Goal: Information Seeking & Learning: Learn about a topic

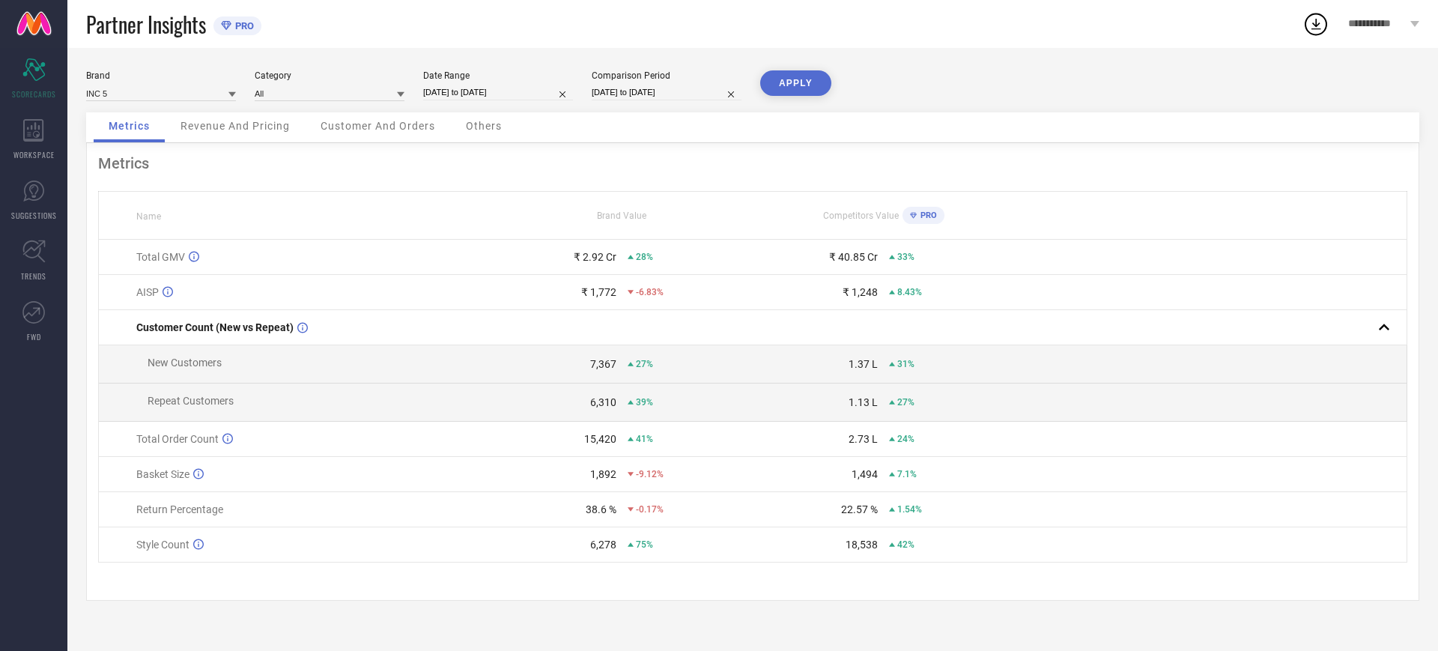
click at [345, 54] on div "Brand INC 5 Category All Date Range 01-07-2025 to 31-07-2025 Comparison Period …" at bounding box center [752, 349] width 1371 height 603
drag, startPoint x: 84, startPoint y: 22, endPoint x: 207, endPoint y: 36, distance: 124.3
click at [207, 36] on div "Partner Insights PRO" at bounding box center [684, 24] width 1235 height 48
copy span "Partner Insights"
click at [1410, 24] on icon at bounding box center [1414, 24] width 9 height 6
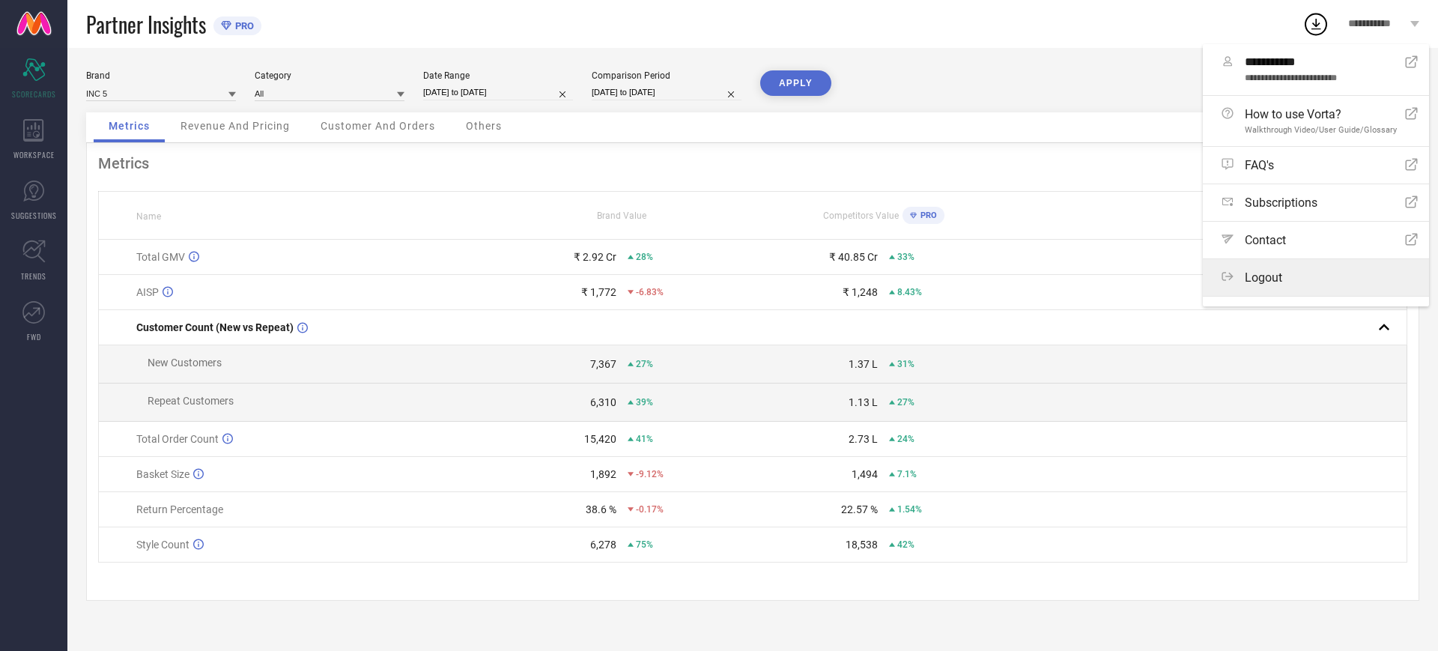
click at [1255, 285] on span "Logout" at bounding box center [1263, 277] width 37 height 14
click at [0, 0] on button "Logout" at bounding box center [0, 0] width 0 height 0
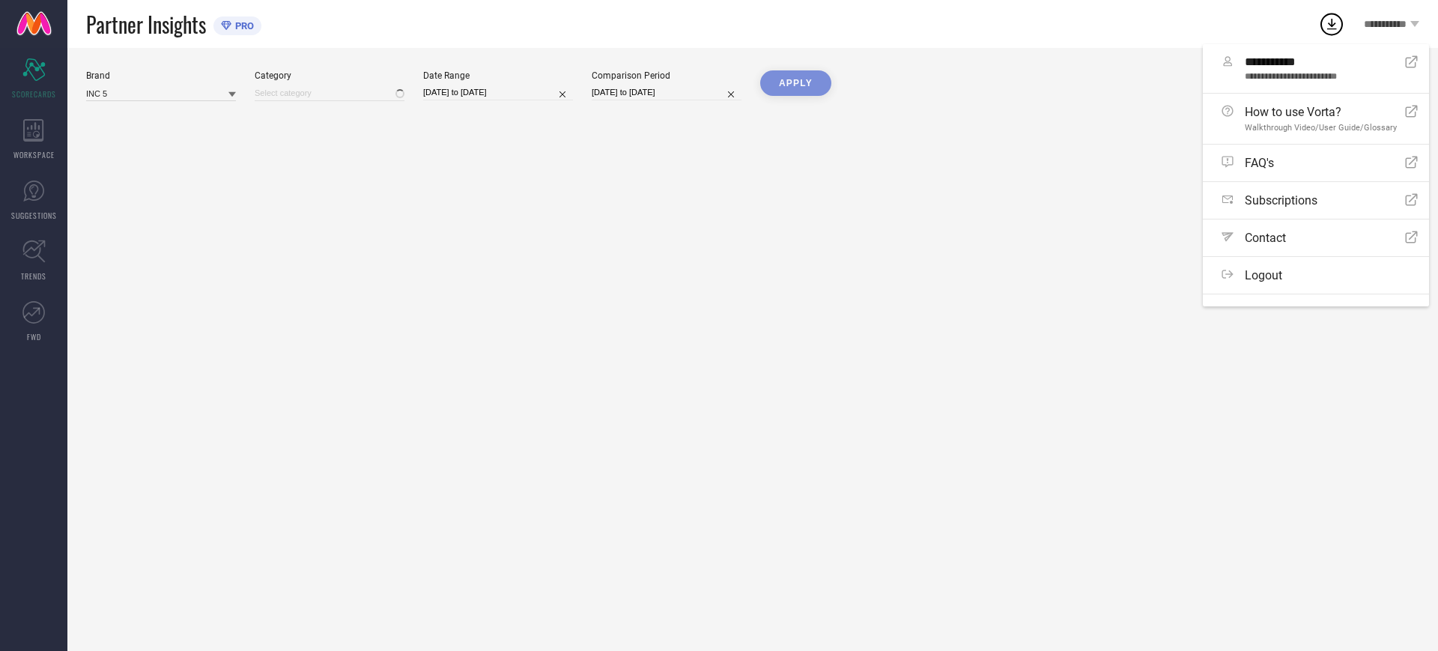
type input "All"
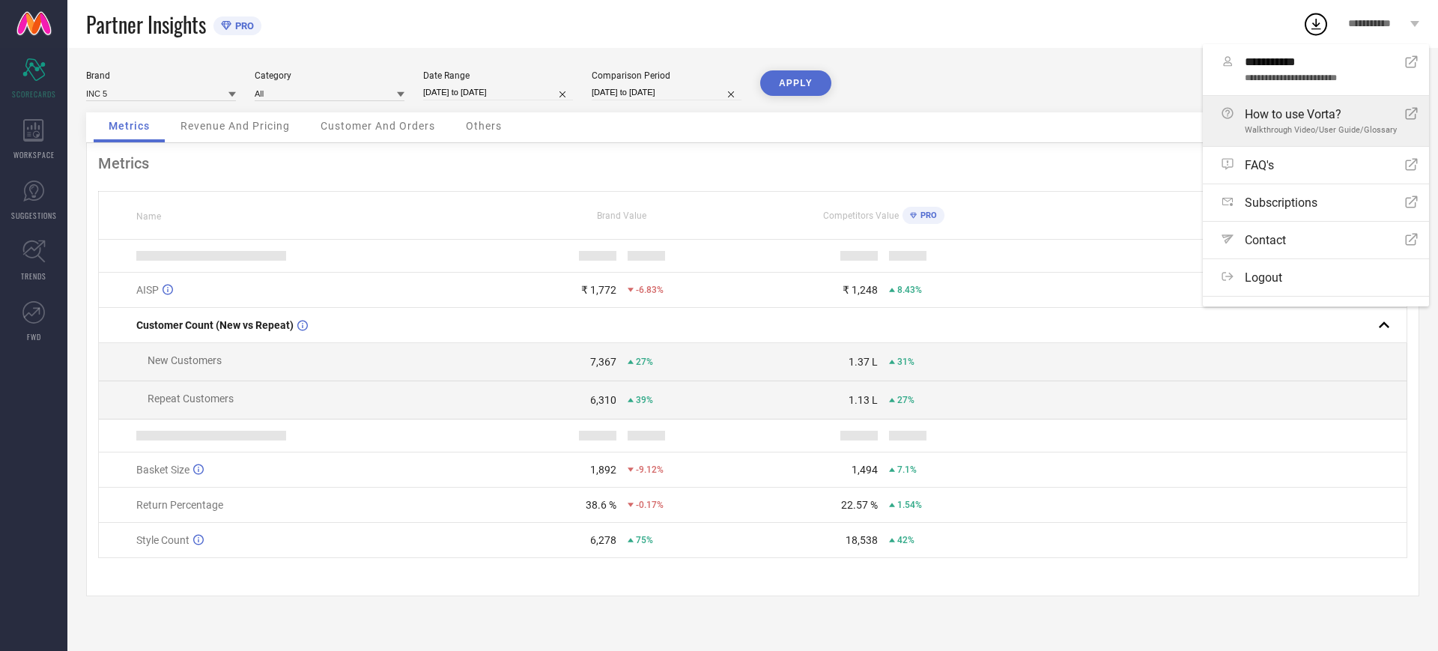
click at [1281, 125] on span "Walkthrough Video/User Guide/Glossary" at bounding box center [1321, 130] width 152 height 10
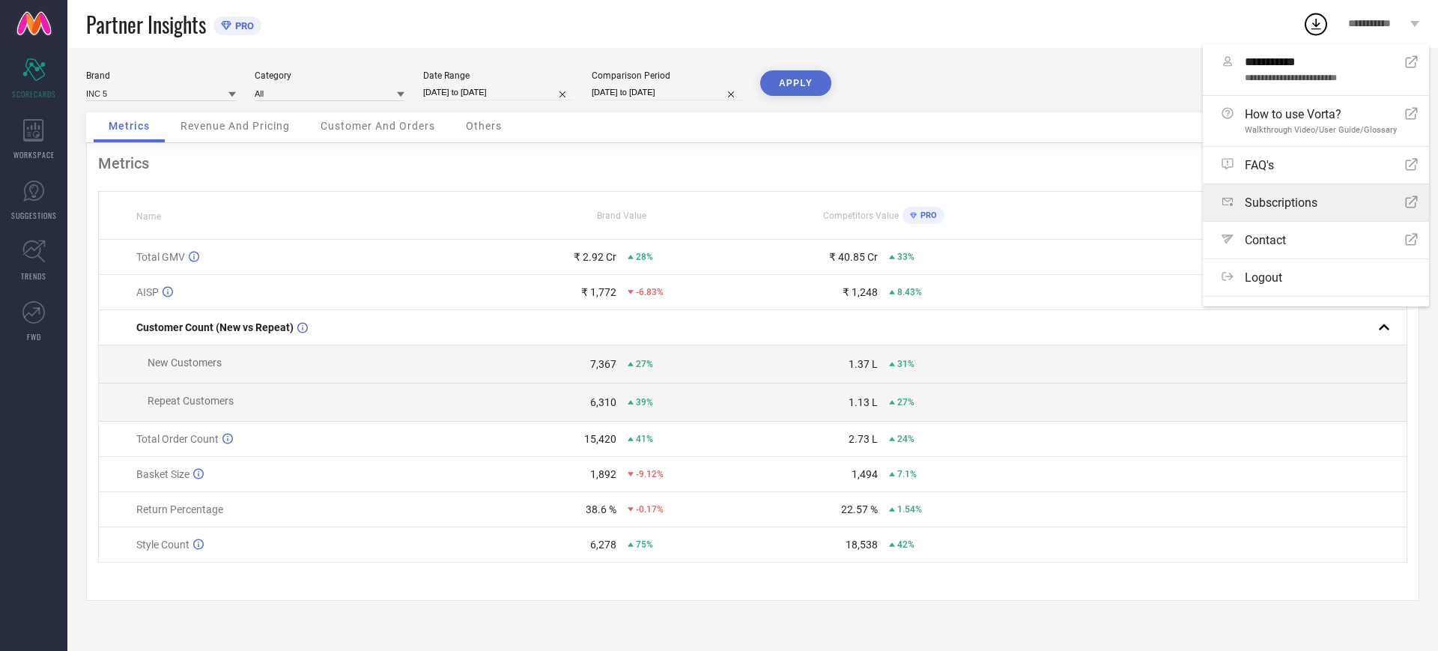
click at [1303, 201] on link "Subscriptions Open Icon" at bounding box center [1316, 202] width 226 height 37
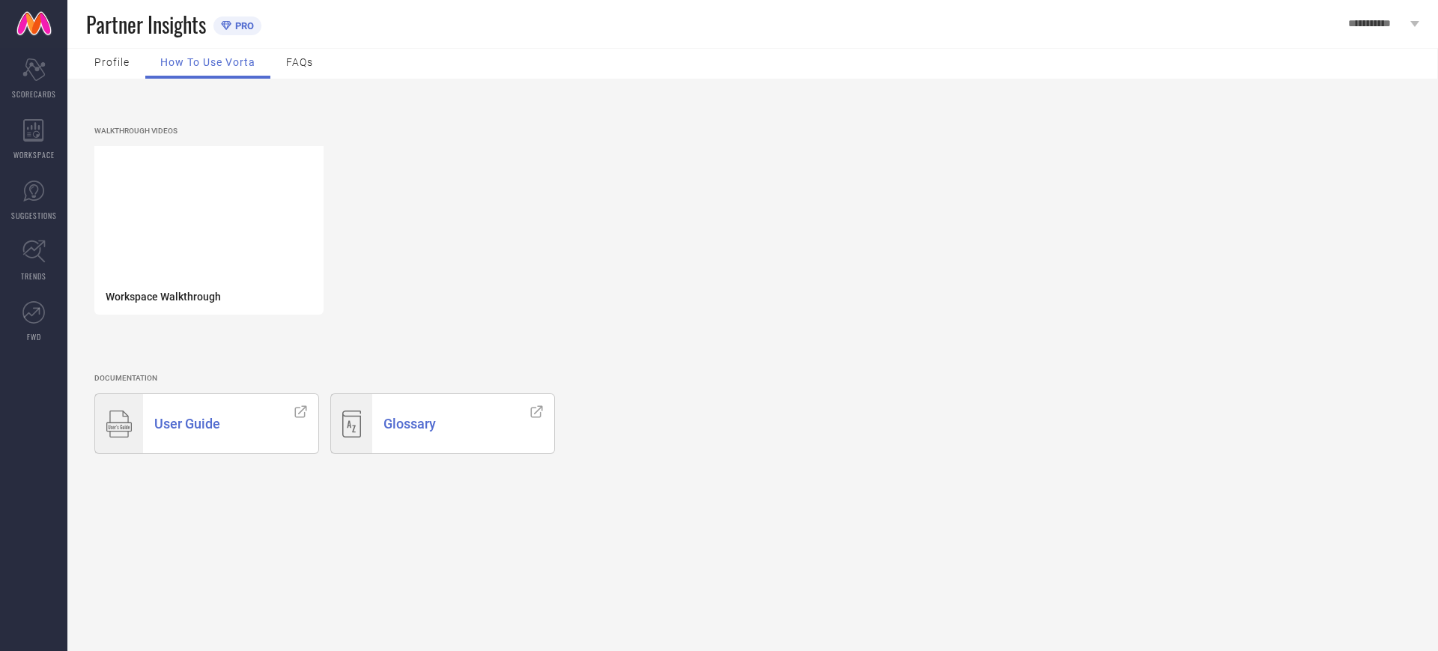
click at [233, 453] on div "User Guide" at bounding box center [213, 423] width 140 height 59
click at [413, 435] on div "Glossary" at bounding box center [445, 423] width 147 height 59
click at [32, 154] on span "WORKSPACE" at bounding box center [33, 154] width 41 height 11
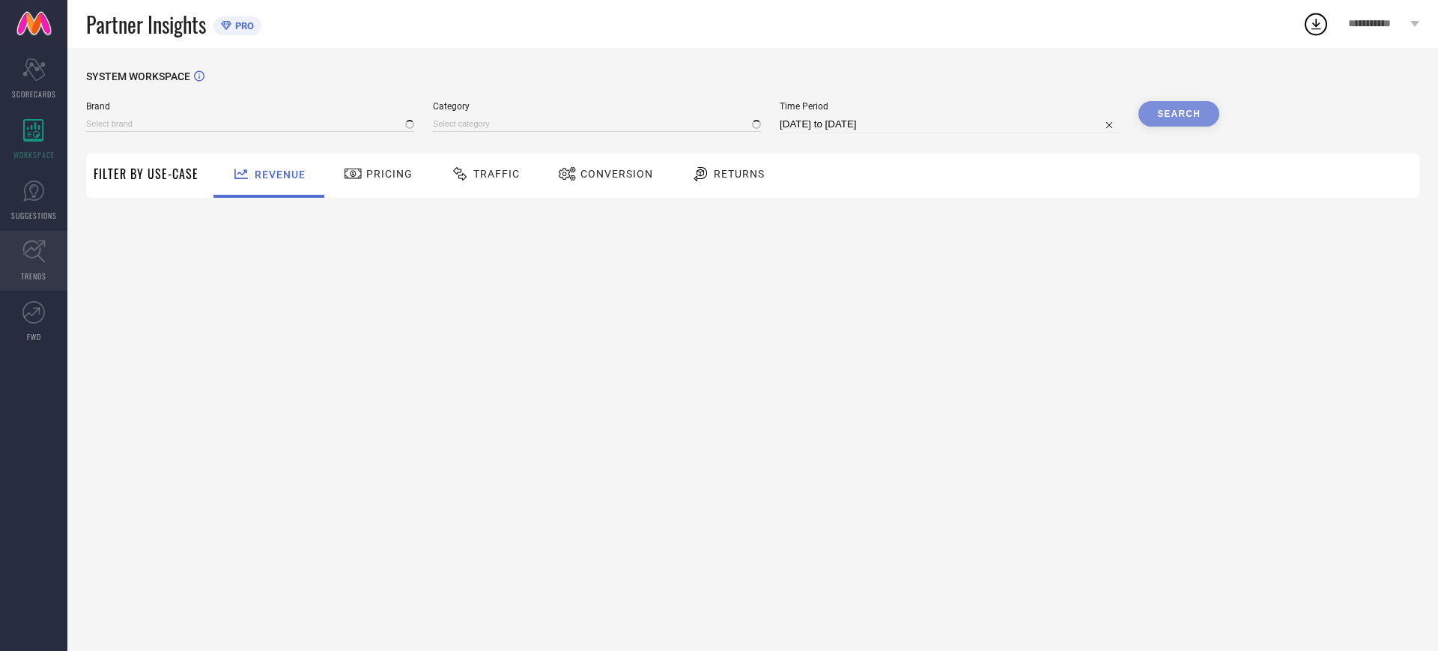
type input "ATESBER"
type input "All"
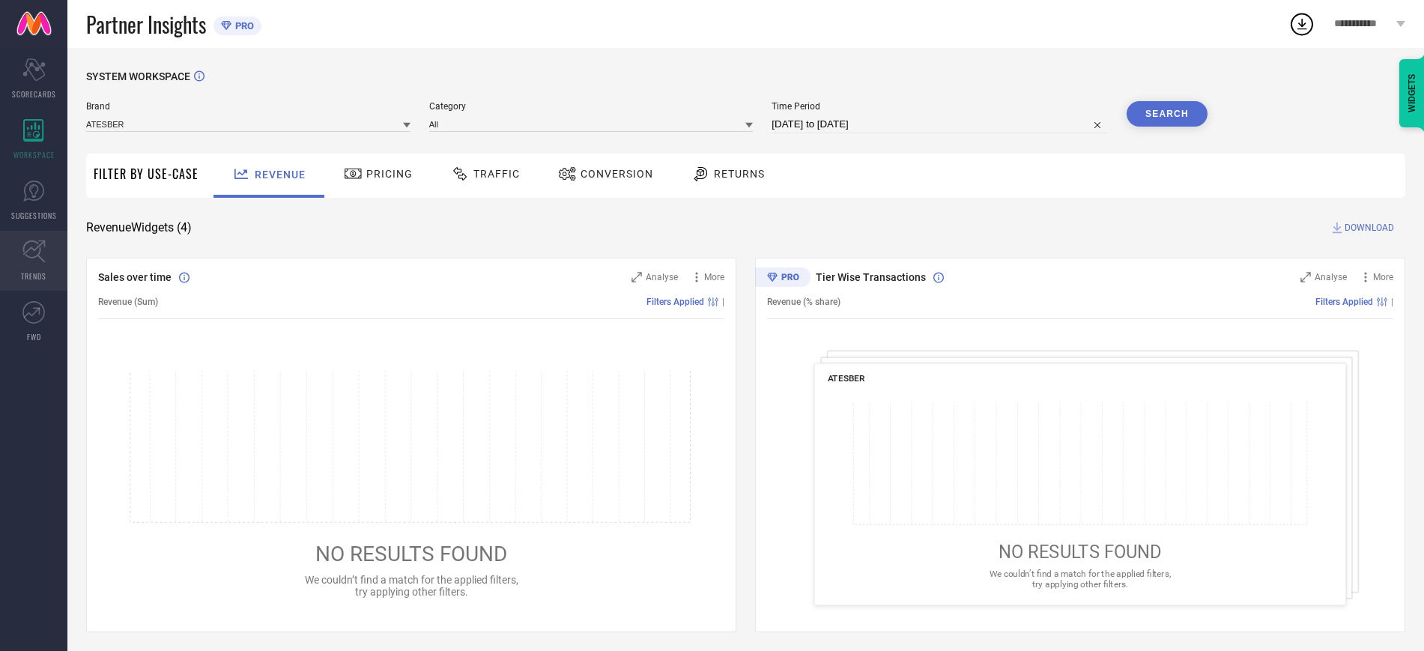
click at [40, 260] on icon at bounding box center [33, 251] width 23 height 23
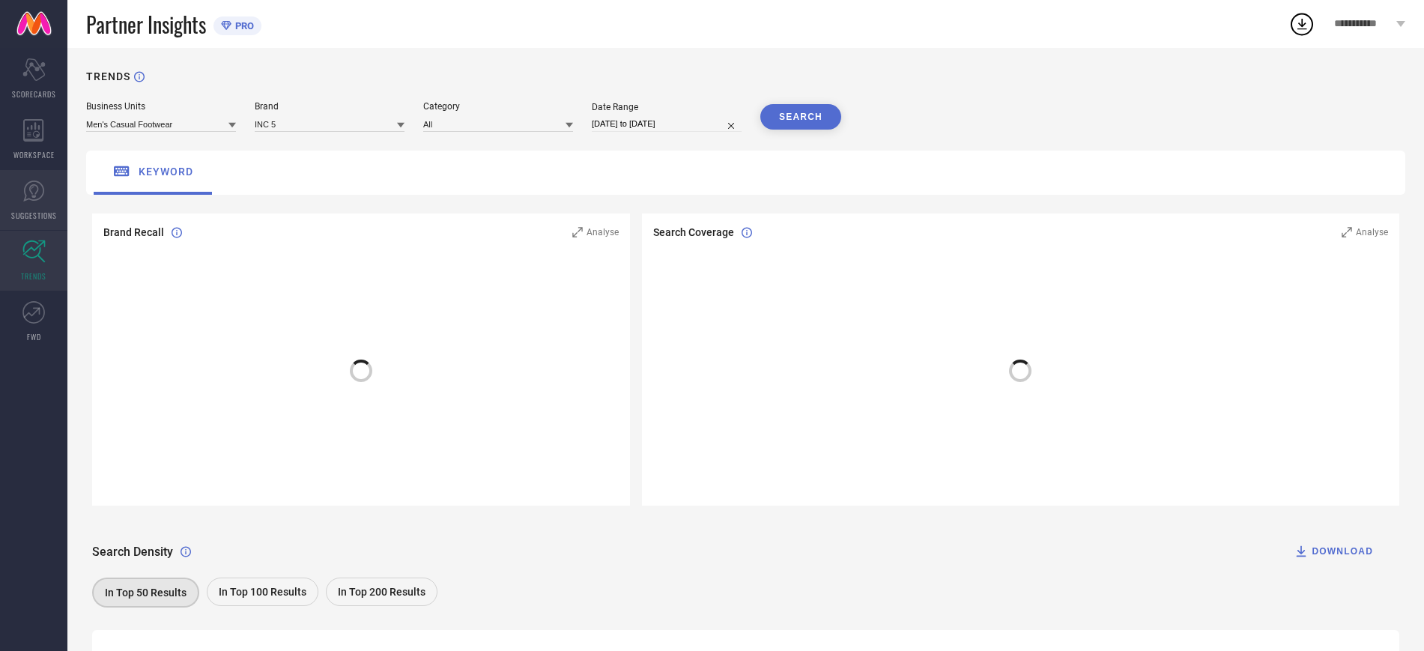
click at [32, 207] on link "SUGGESTIONS" at bounding box center [33, 200] width 67 height 60
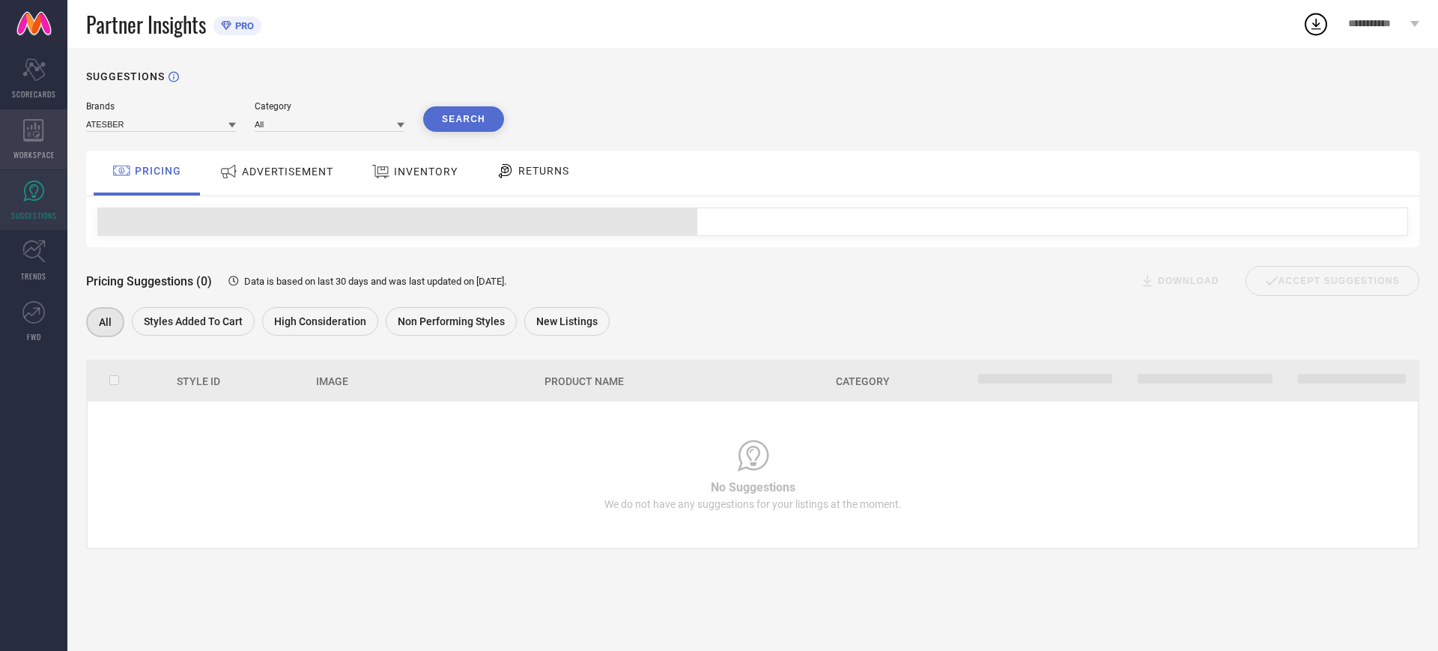
click at [38, 139] on icon at bounding box center [33, 130] width 20 height 22
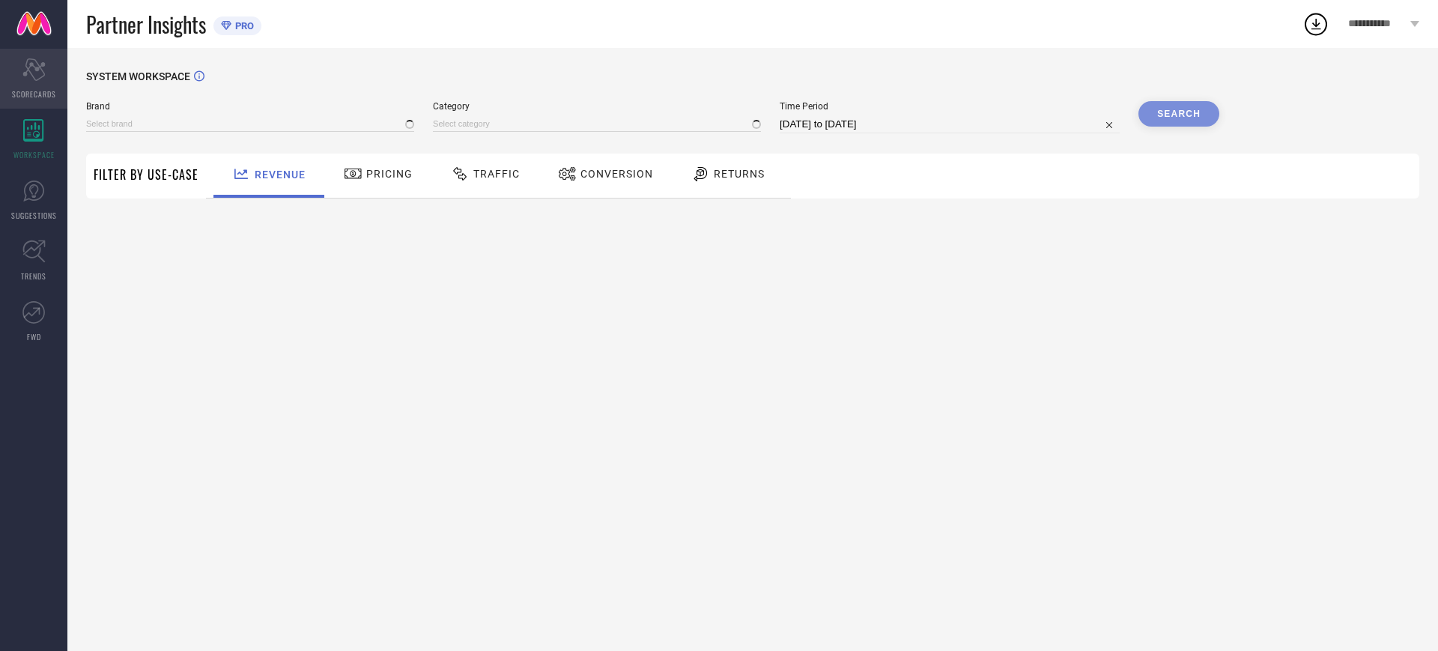
type input "ATESBER"
type input "All"
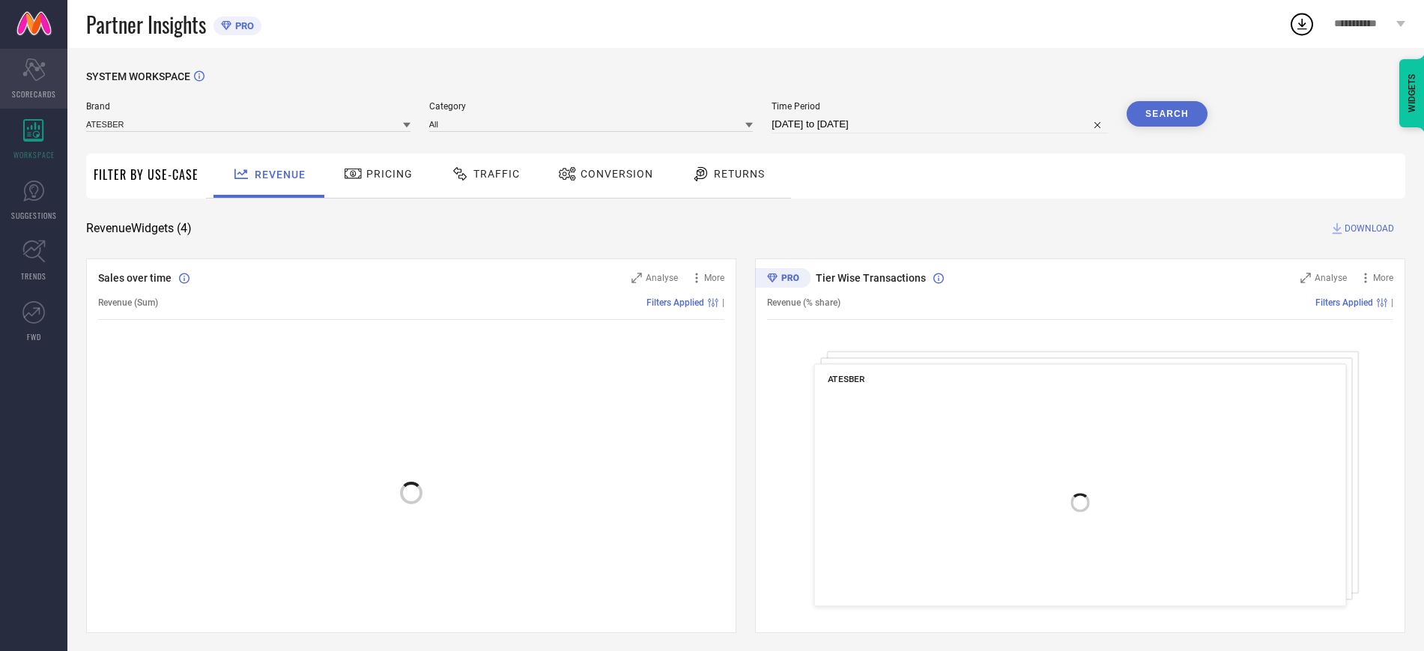
click at [40, 66] on icon at bounding box center [33, 69] width 22 height 22
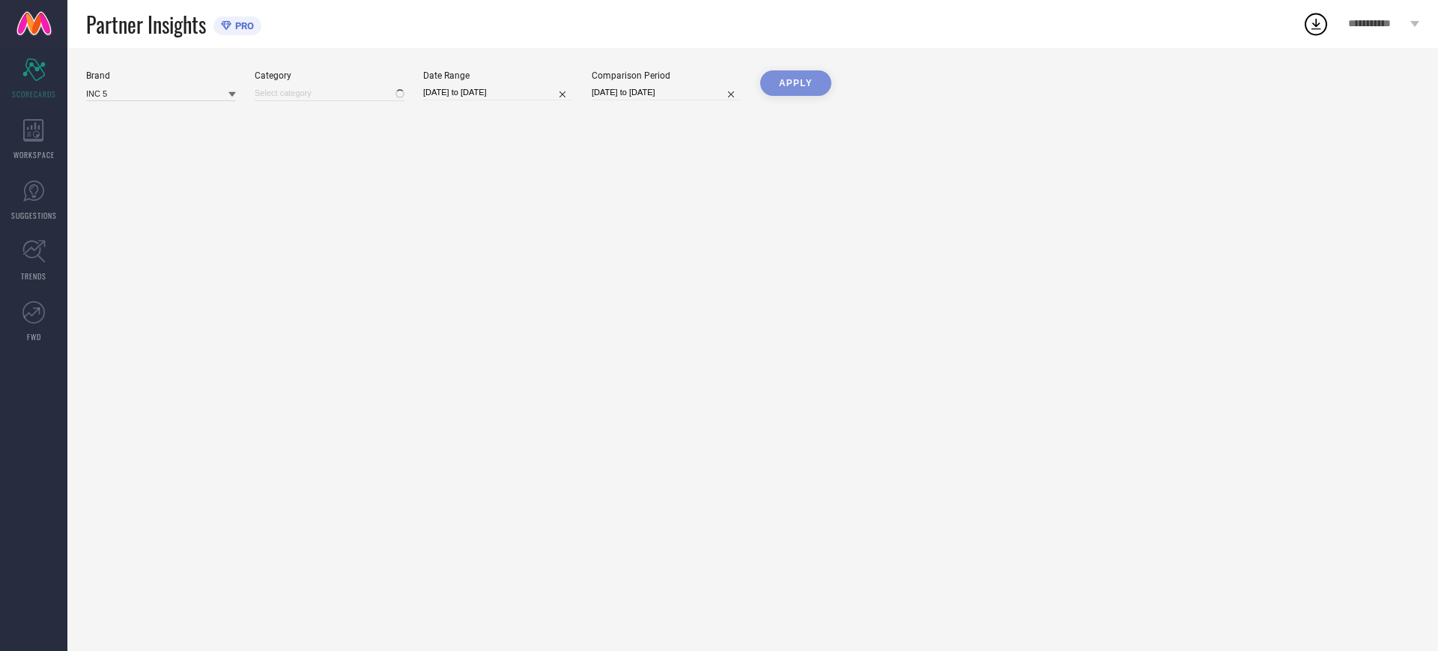
type input "All"
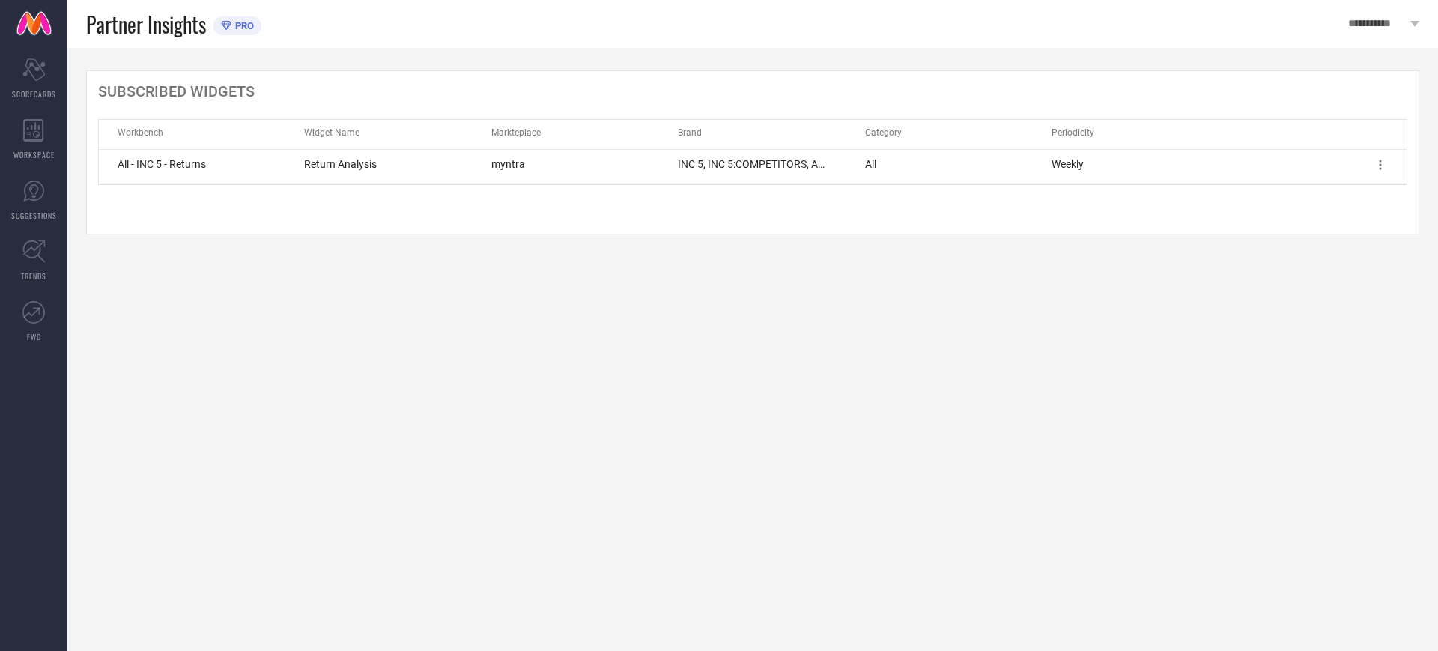
click at [169, 164] on span "All - INC 5 - Returns" at bounding box center [162, 164] width 88 height 12
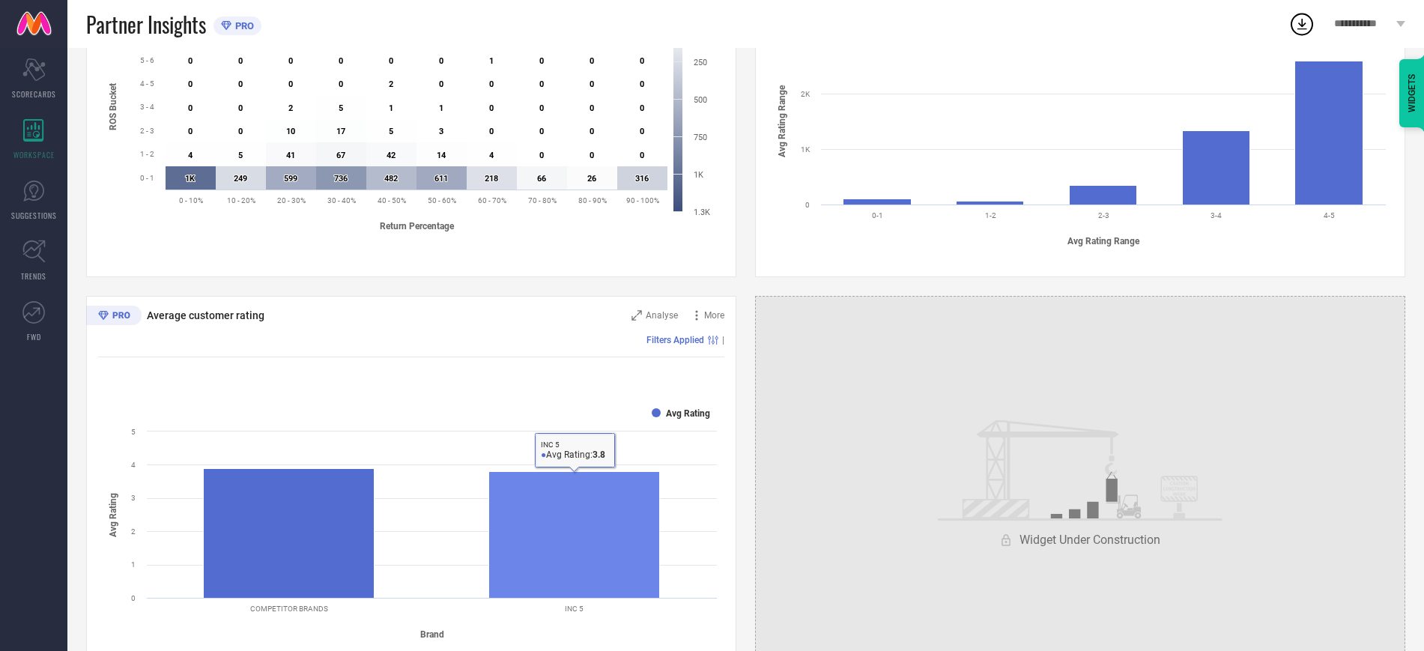
scroll to position [599, 0]
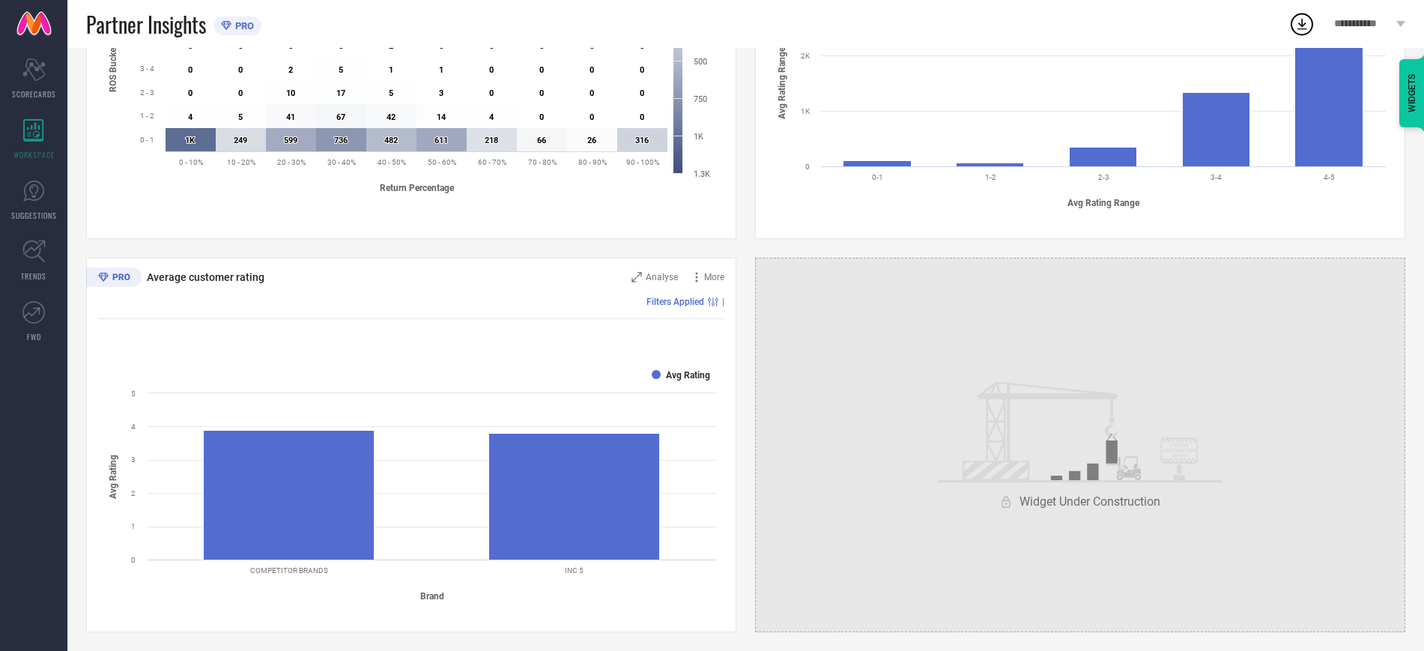
click at [1164, 514] on div "Widget Under Construction" at bounding box center [1080, 445] width 650 height 375
click at [1059, 497] on div "Widget Under Construction" at bounding box center [1080, 445] width 650 height 375
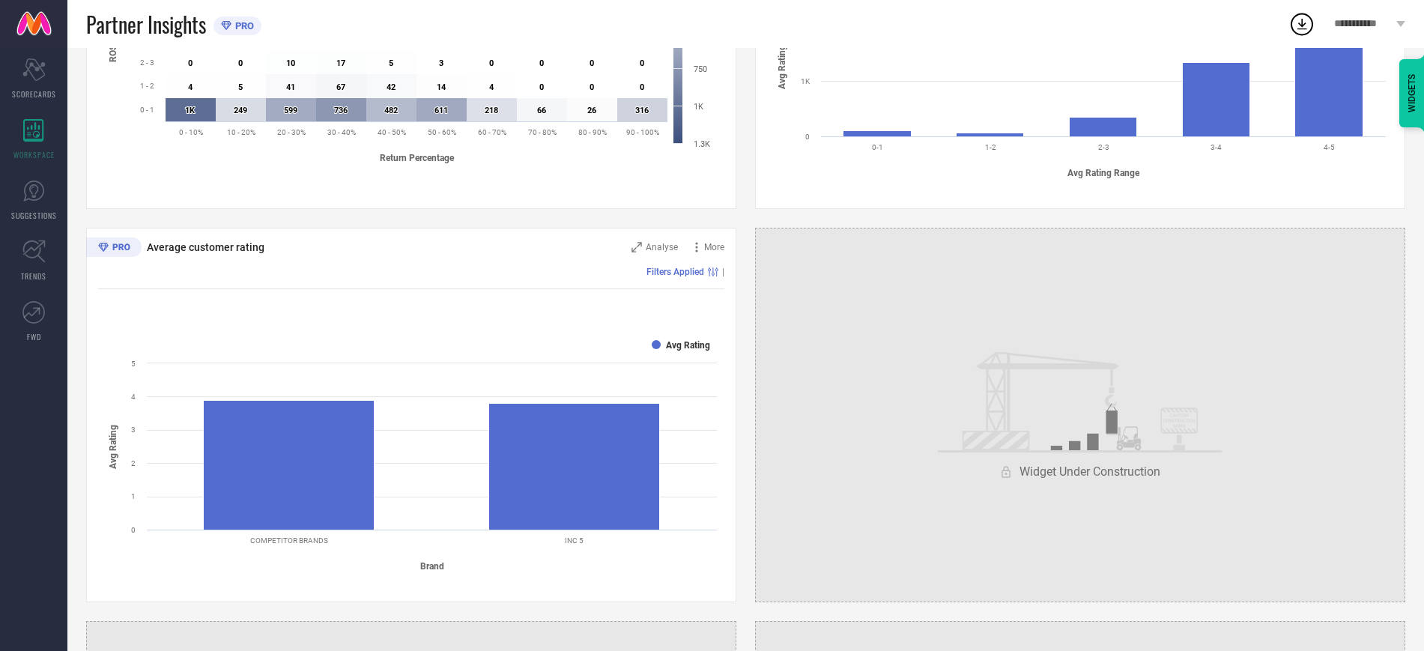
scroll to position [674, 0]
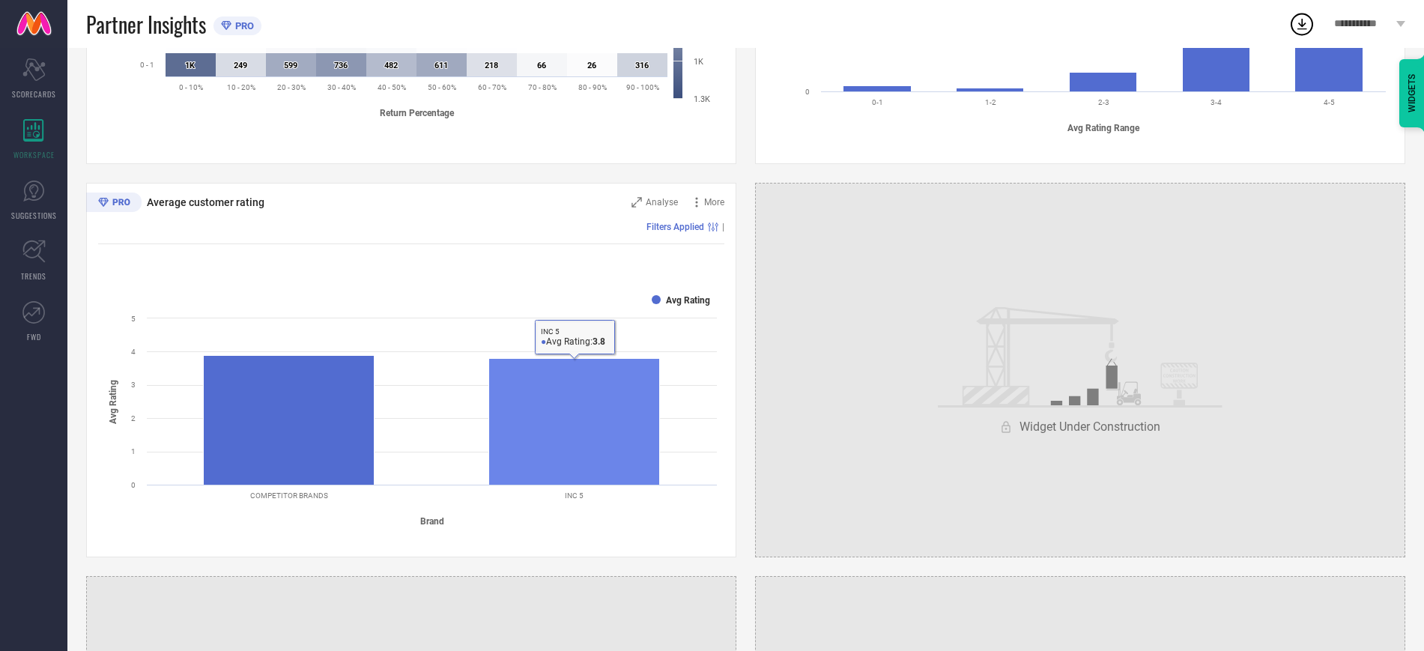
click at [607, 441] on rect at bounding box center [574, 421] width 171 height 127
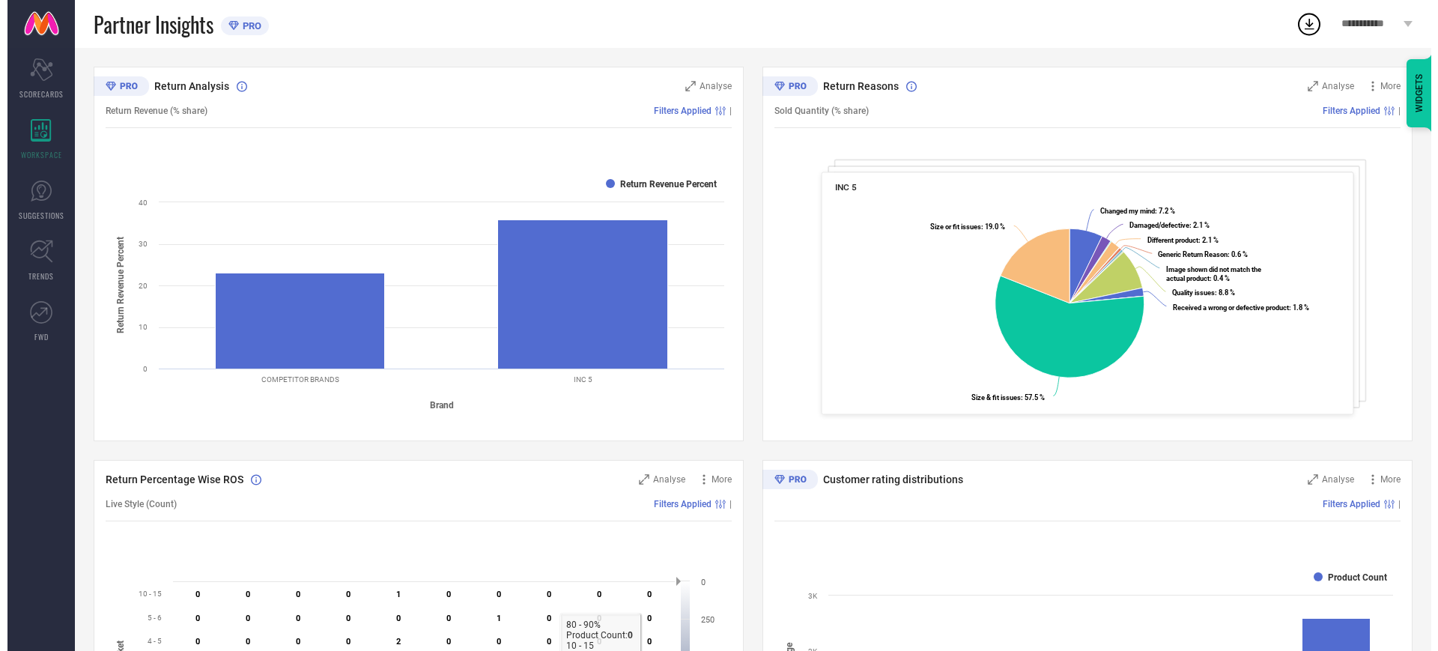
scroll to position [0, 0]
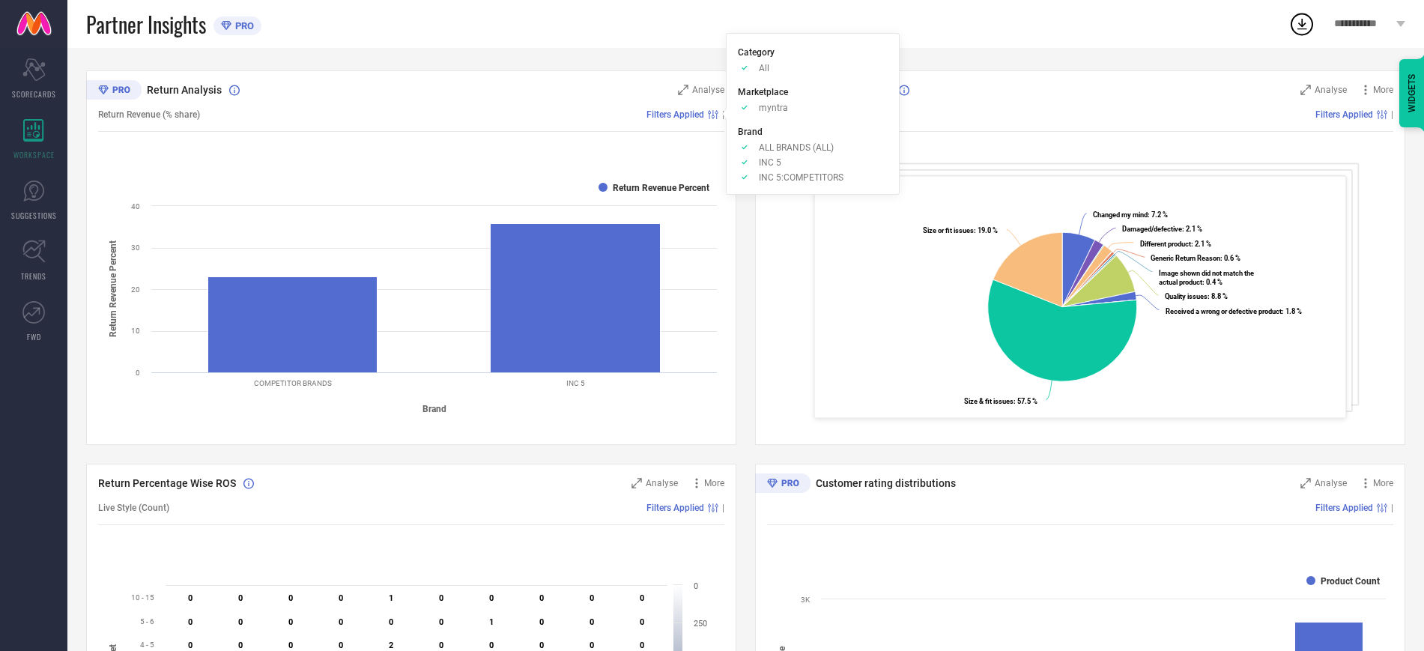
click at [671, 109] on span "Filters Applied" at bounding box center [675, 114] width 58 height 10
click at [690, 90] on div "Analyse" at bounding box center [701, 89] width 46 height 15
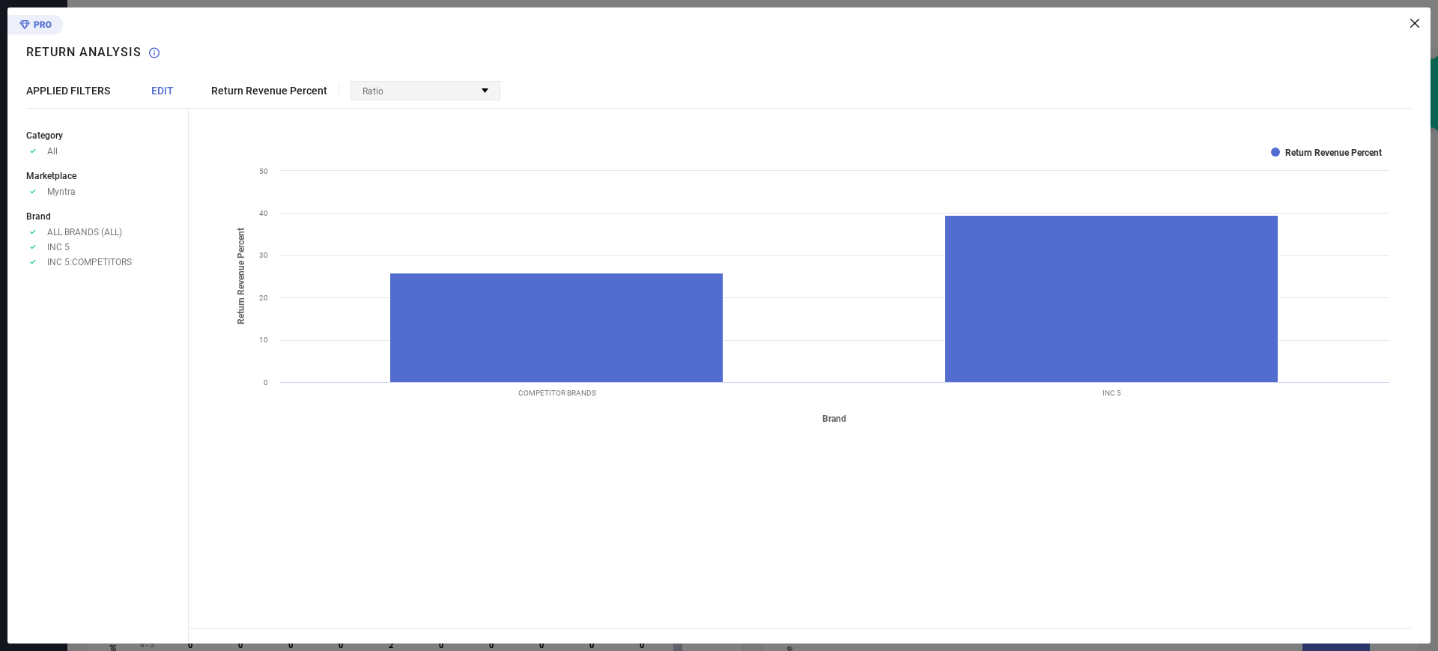
click at [436, 98] on div "Ratio" at bounding box center [425, 91] width 148 height 18
click at [160, 88] on span "EDIT" at bounding box center [162, 91] width 22 height 12
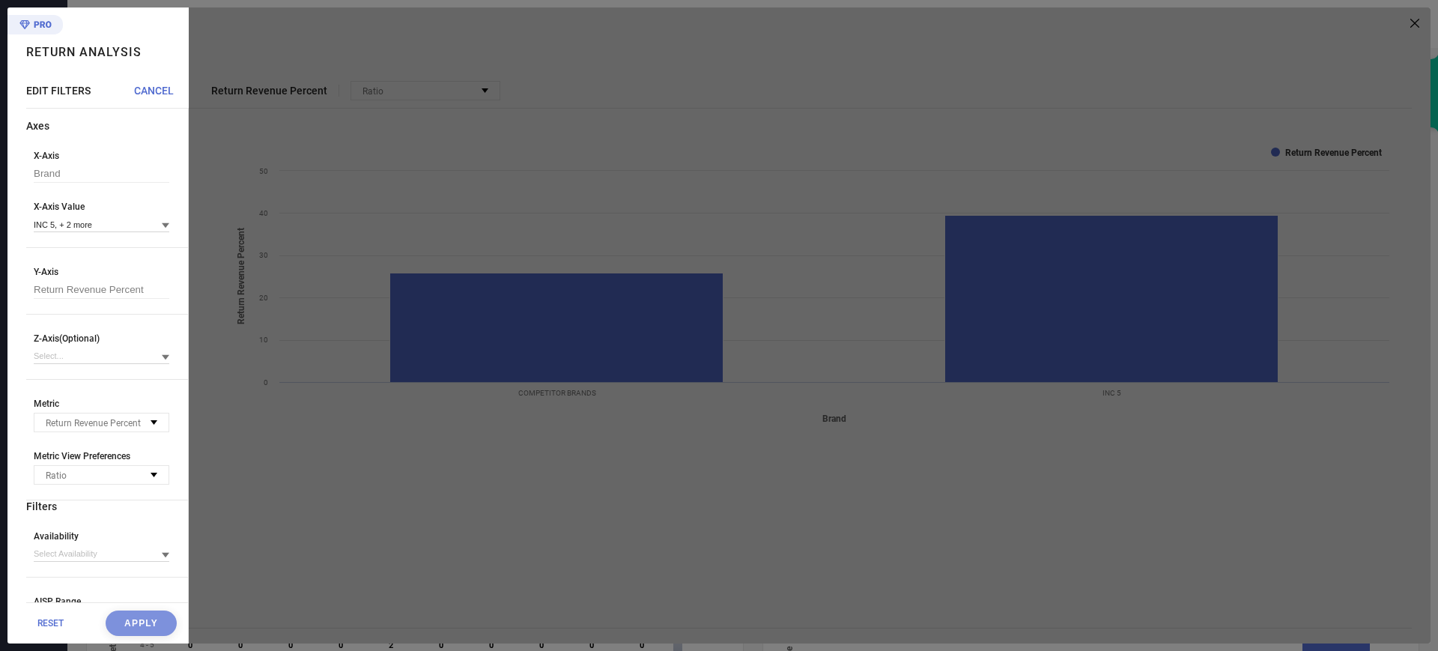
click at [160, 88] on span "CANCEL" at bounding box center [154, 91] width 40 height 12
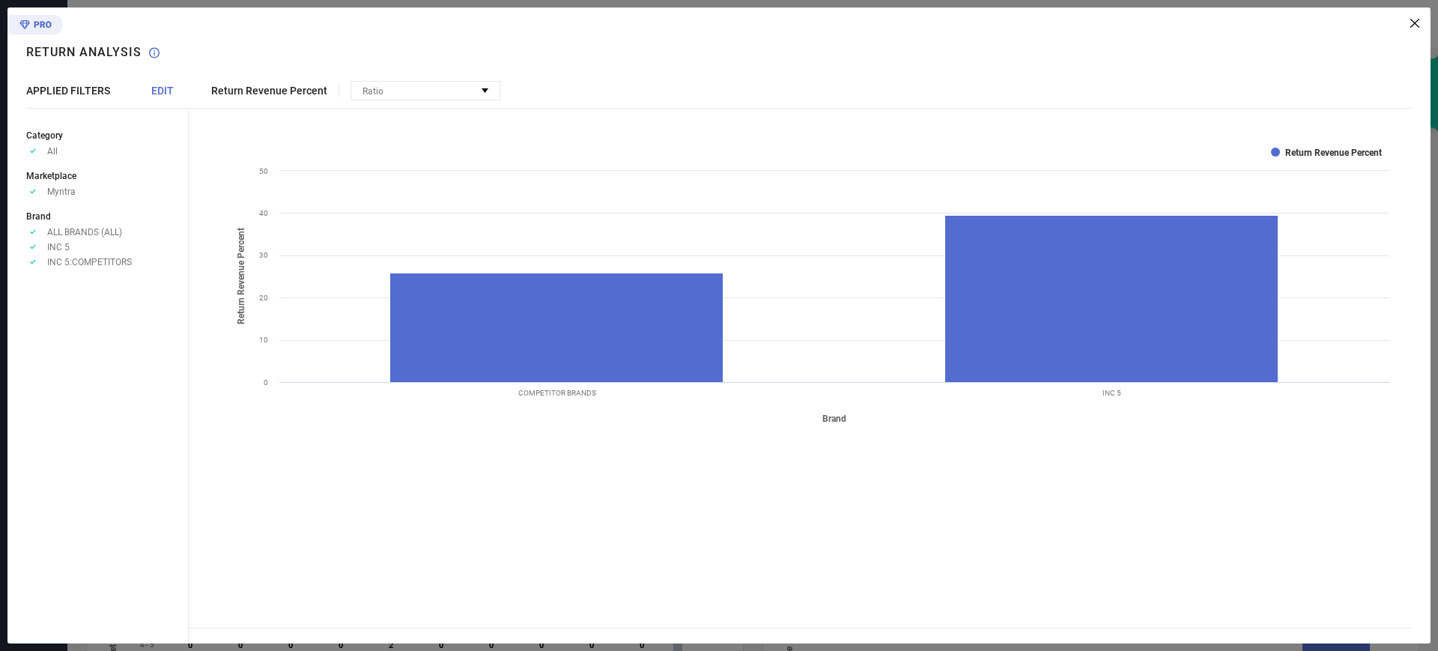
click at [154, 41] on div "Return Analysis" at bounding box center [92, 44] width 133 height 74
click at [1418, 19] on icon at bounding box center [1414, 23] width 9 height 9
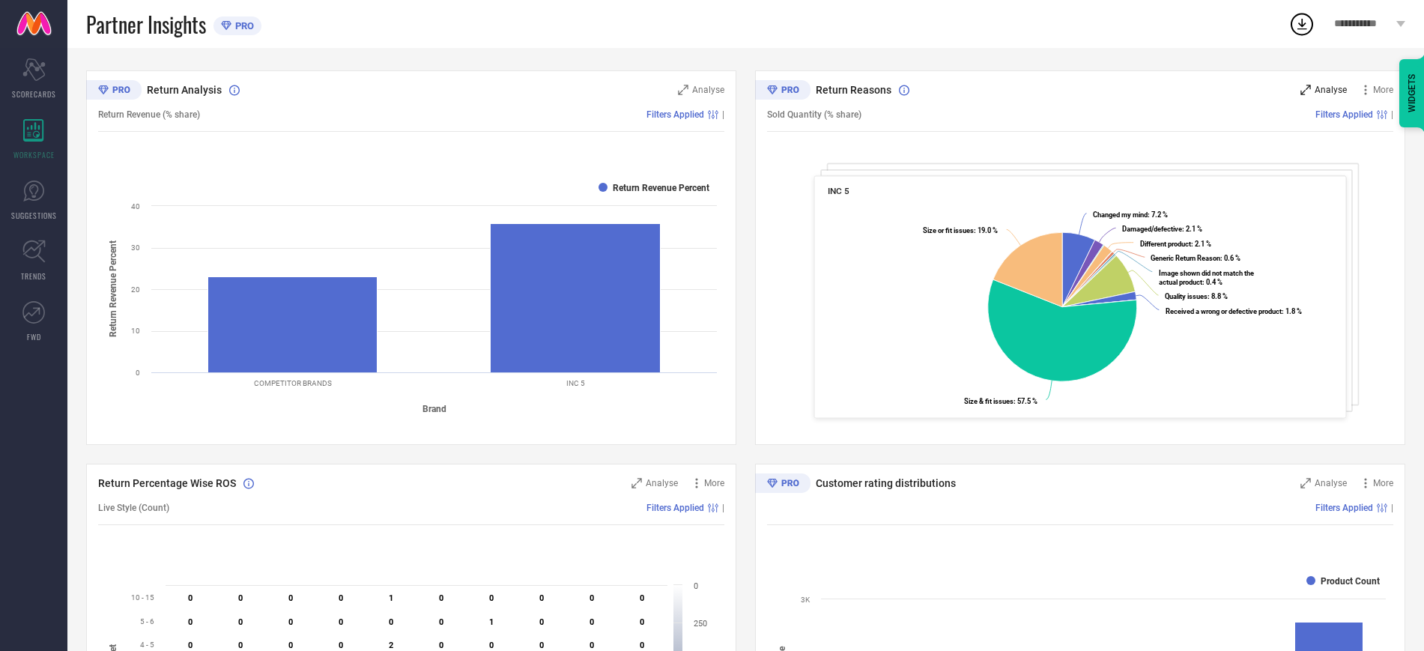
click at [1325, 81] on div "Return Reasons Analyse More Sold Quantity (% share) Filters Applied | INC 5 Cre…" at bounding box center [1080, 257] width 650 height 375
click at [0, 184] on link "SUGGESTIONS" at bounding box center [33, 200] width 67 height 60
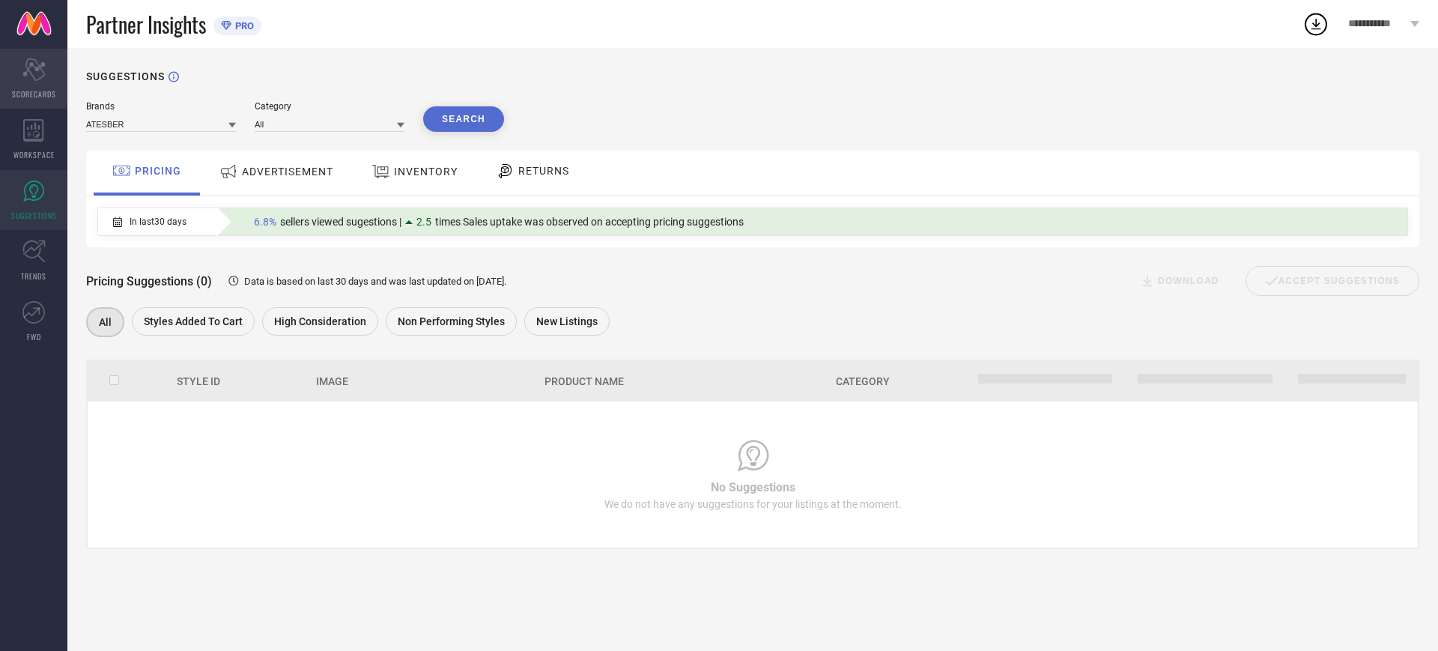
click at [2, 89] on div "Scorecard SCORECARDS" at bounding box center [33, 79] width 67 height 60
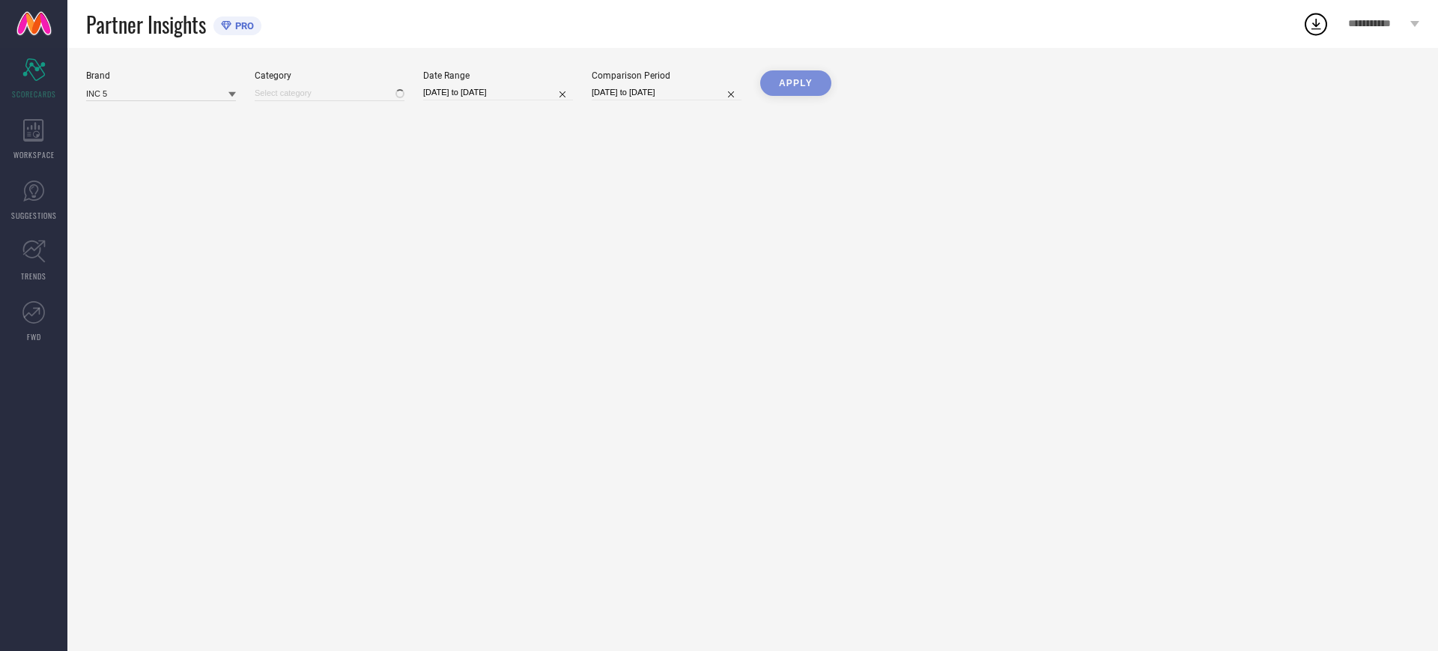
type input "All"
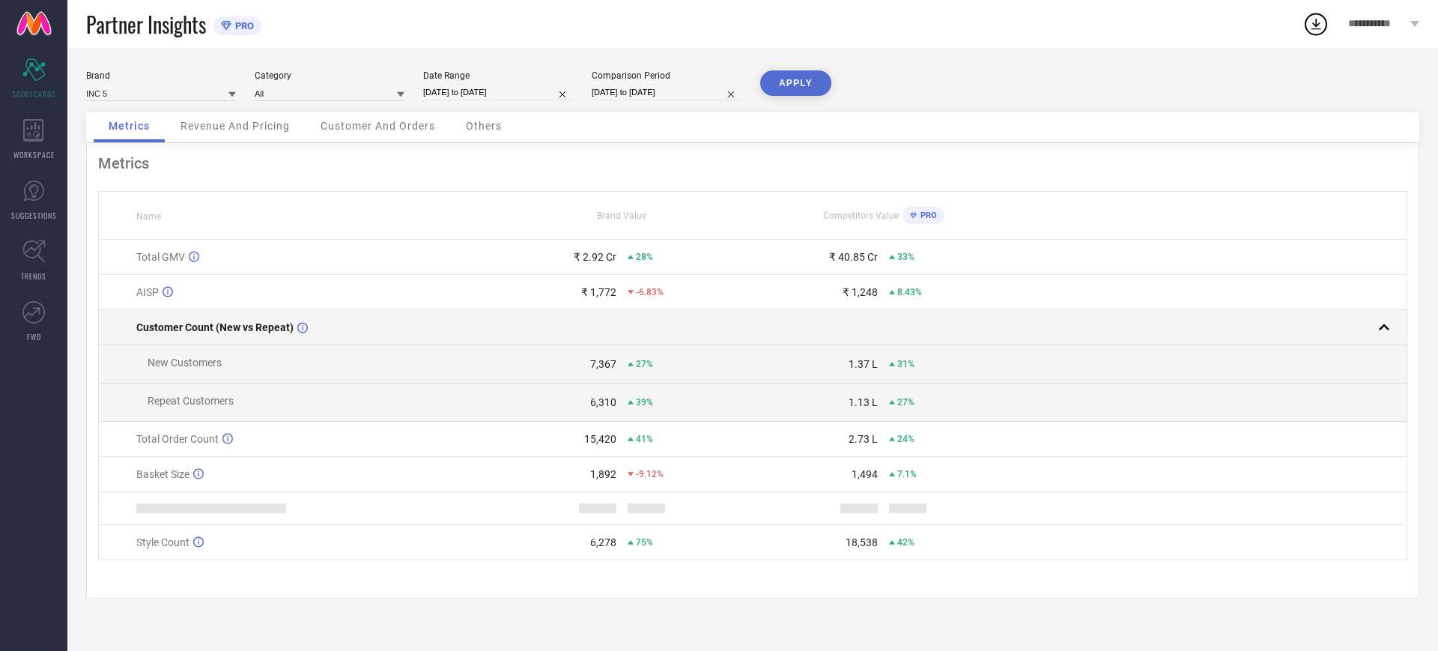
click at [1359, 340] on td at bounding box center [1210, 327] width 392 height 35
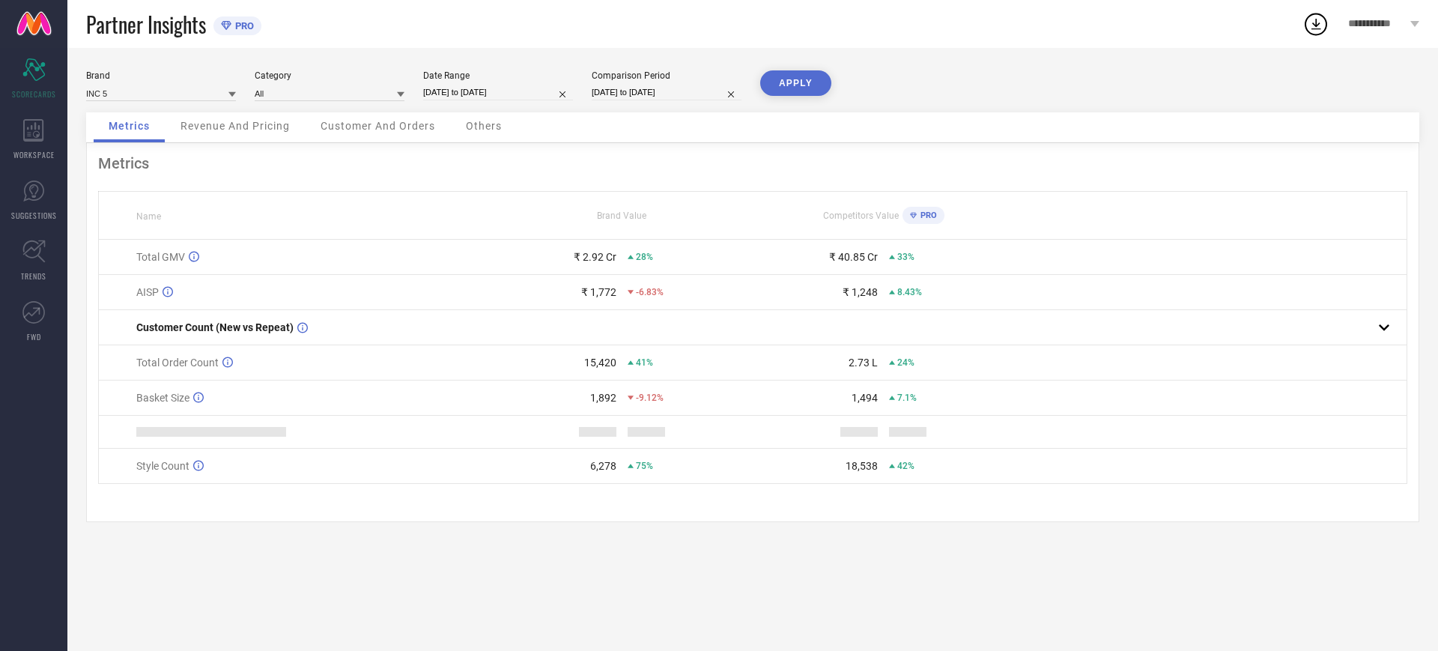
click at [1280, 554] on div "Brand INC 5 Category All Date Range [DATE] to [DATE] Comparison Period [DATE] t…" at bounding box center [752, 349] width 1371 height 603
